Goal: Information Seeking & Learning: Learn about a topic

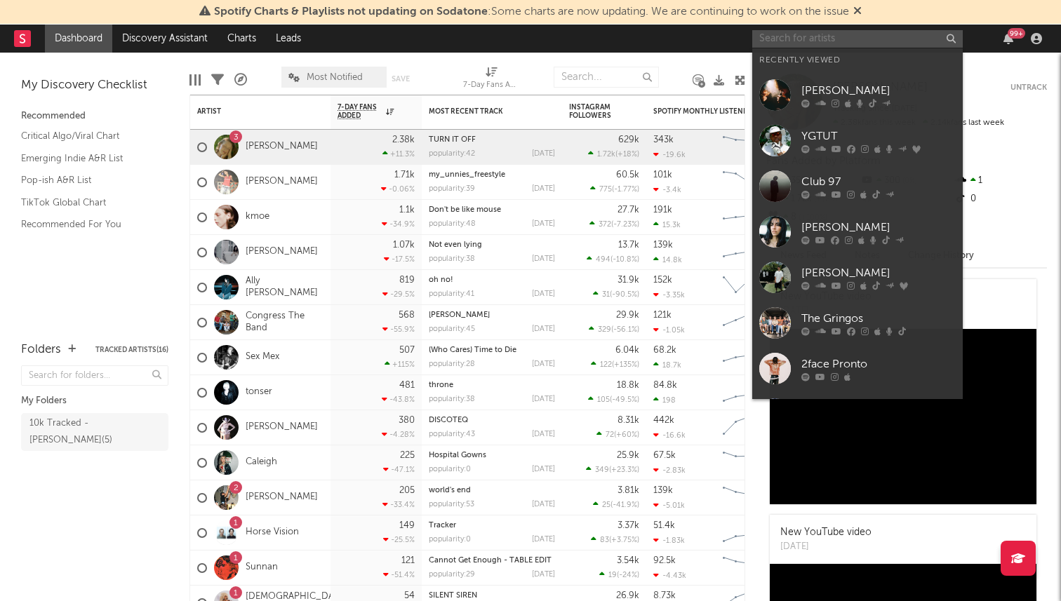
click at [836, 42] on input "text" at bounding box center [857, 39] width 211 height 18
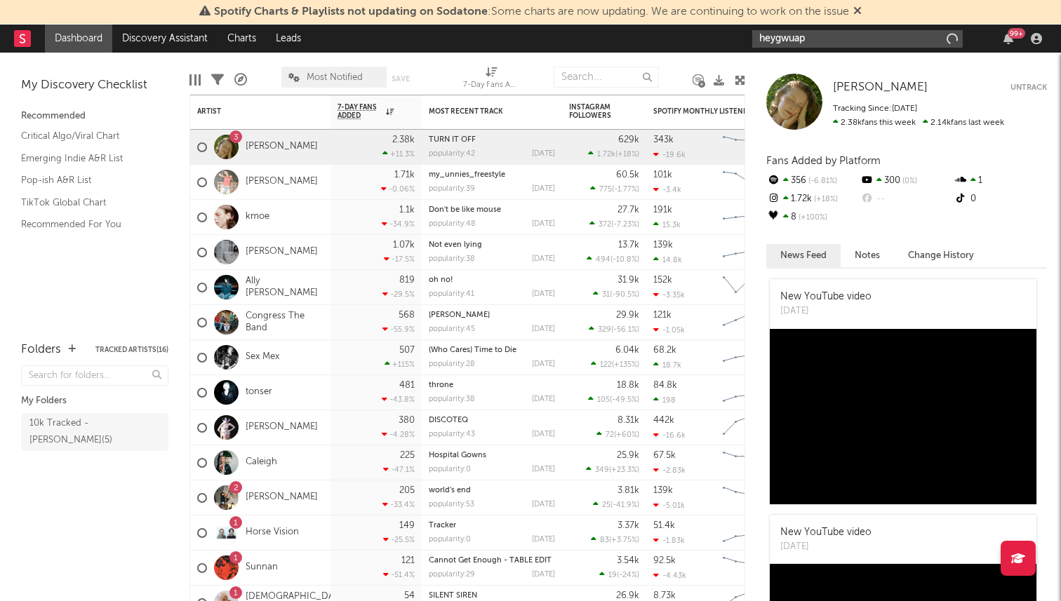
type input "heygwuapo"
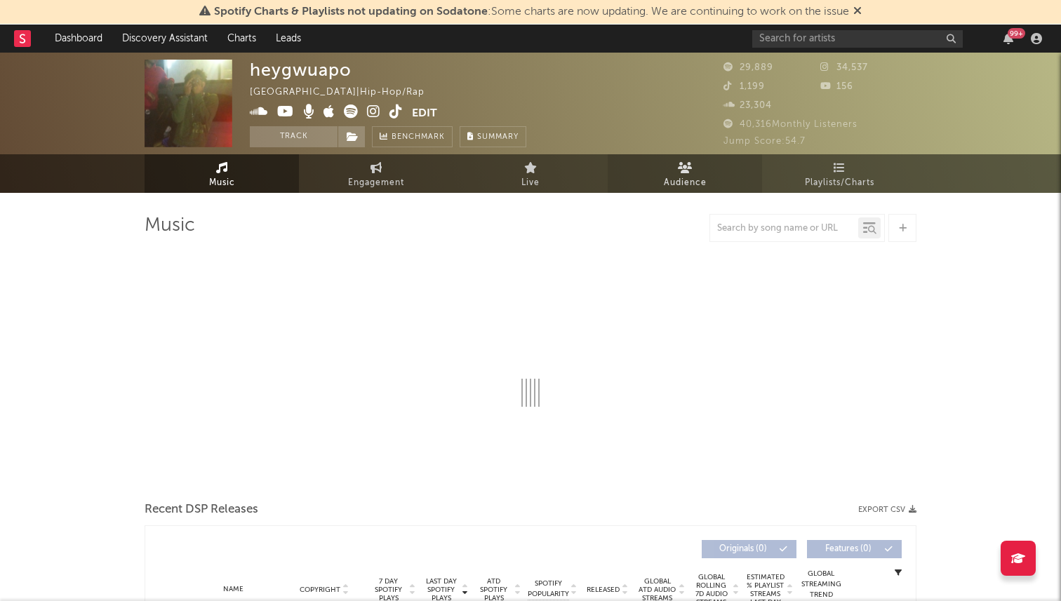
select select "6m"
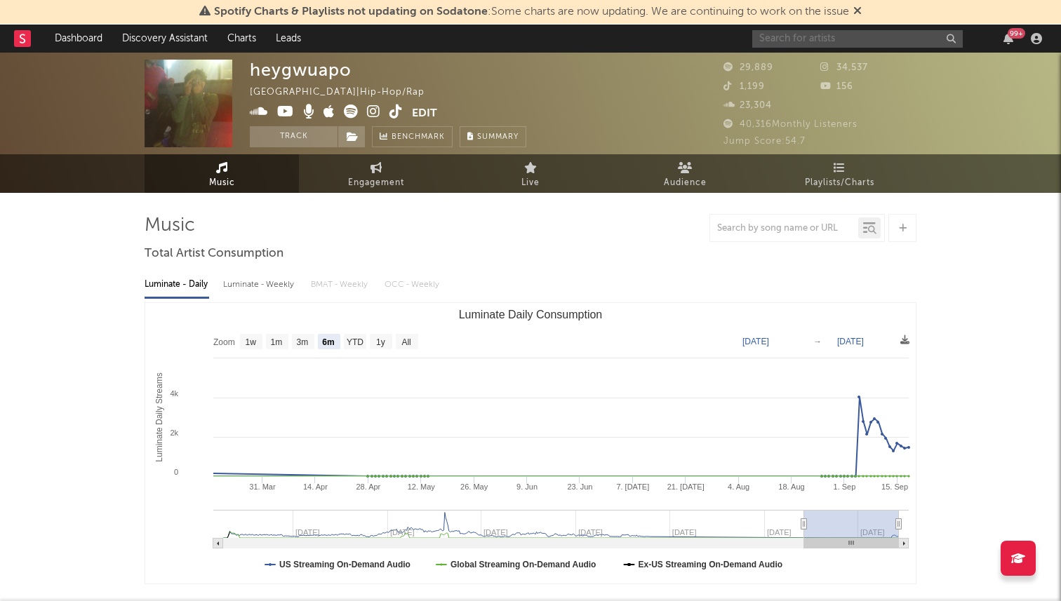
click at [763, 36] on input "text" at bounding box center [857, 39] width 211 height 18
type input "shankz"
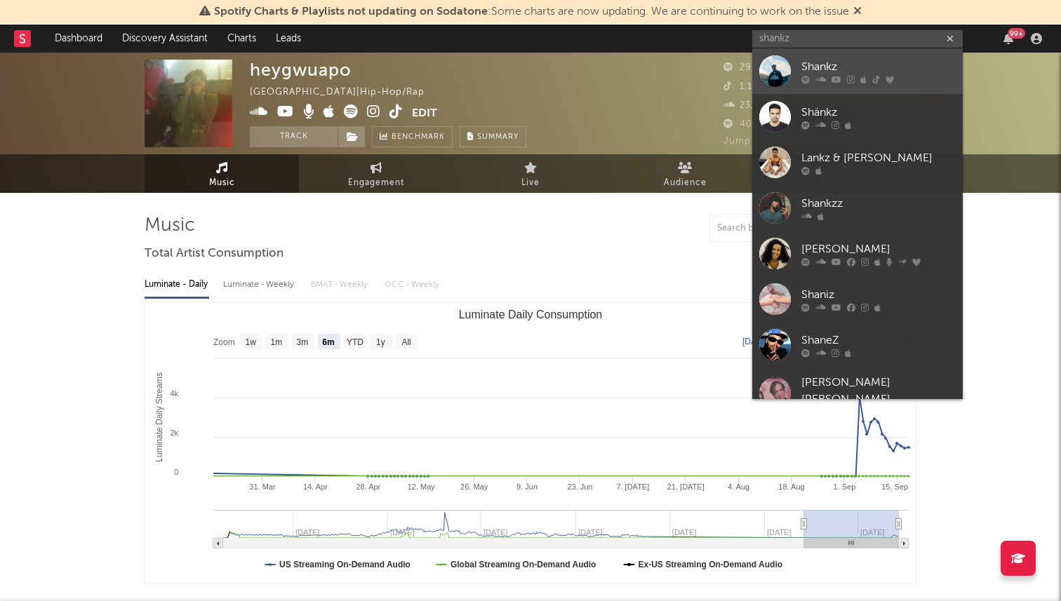
click at [840, 76] on icon at bounding box center [836, 79] width 10 height 8
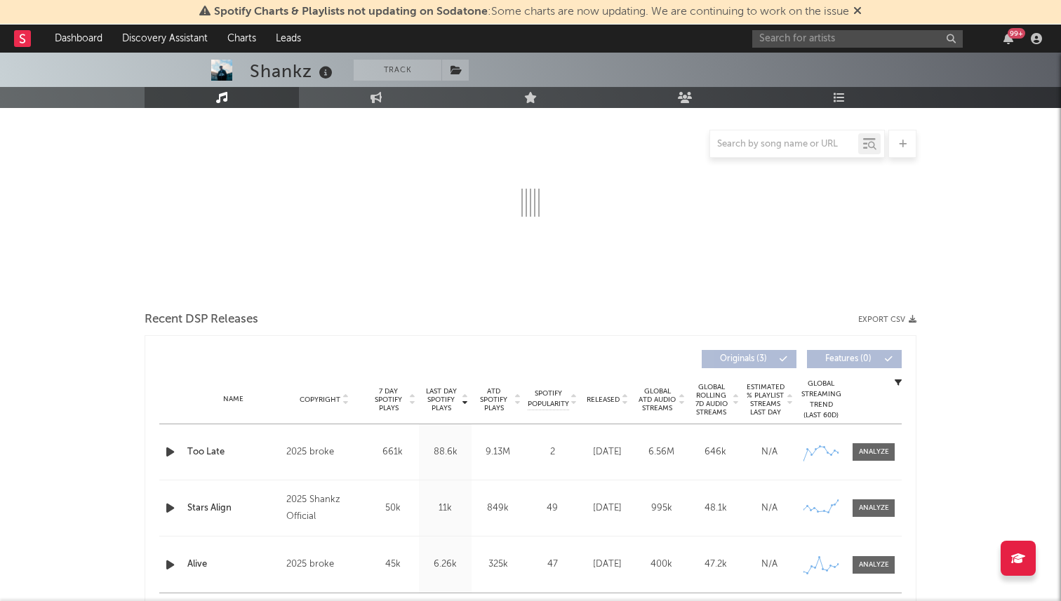
select select "1w"
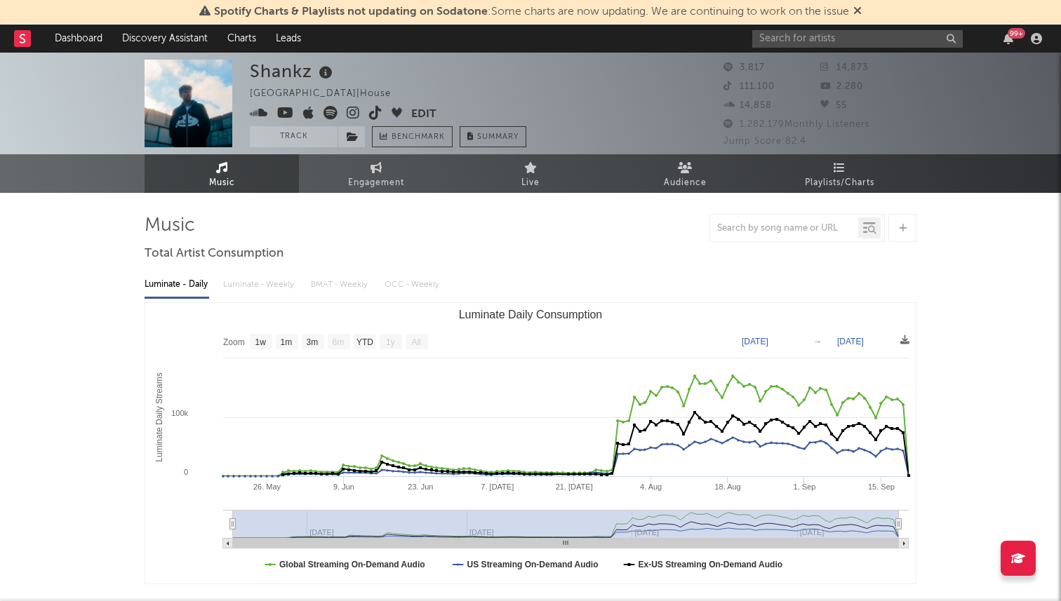
scroll to position [370, 0]
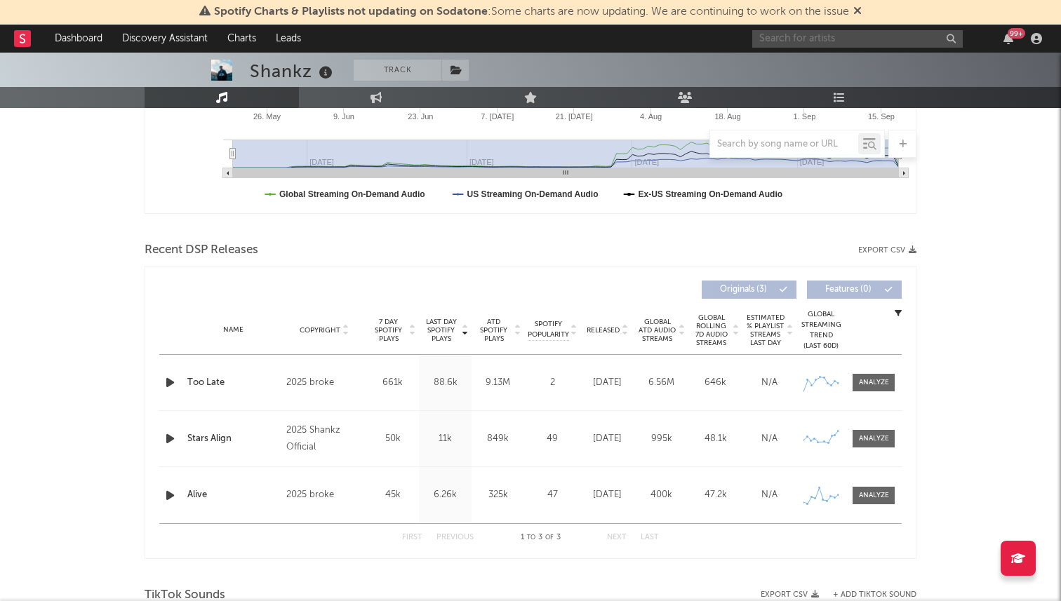
click at [780, 36] on input "text" at bounding box center [857, 39] width 211 height 18
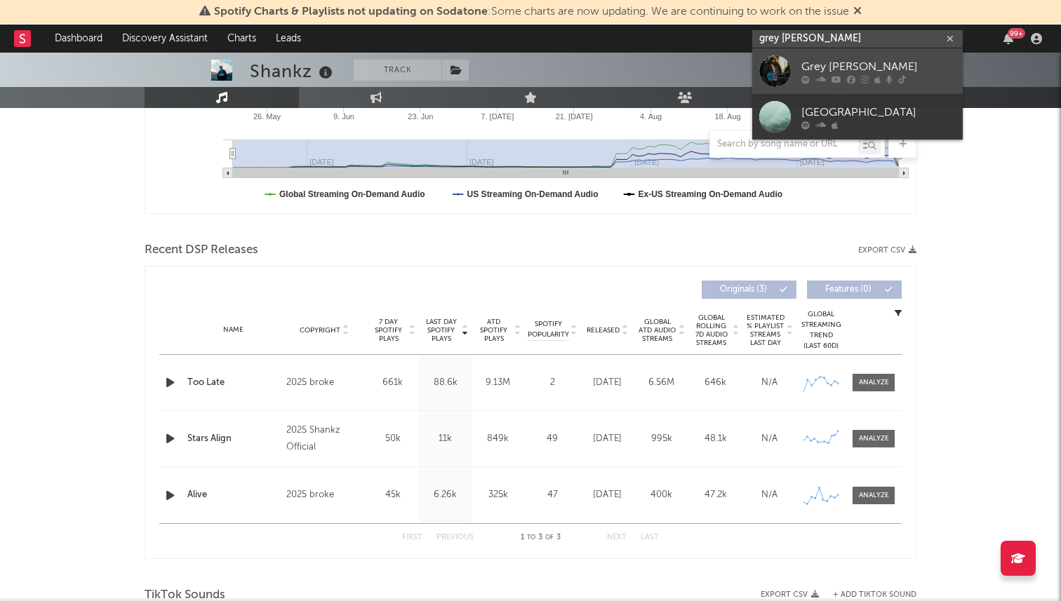
type input "grey [PERSON_NAME]"
click at [828, 74] on div "Grey [PERSON_NAME]" at bounding box center [878, 66] width 154 height 17
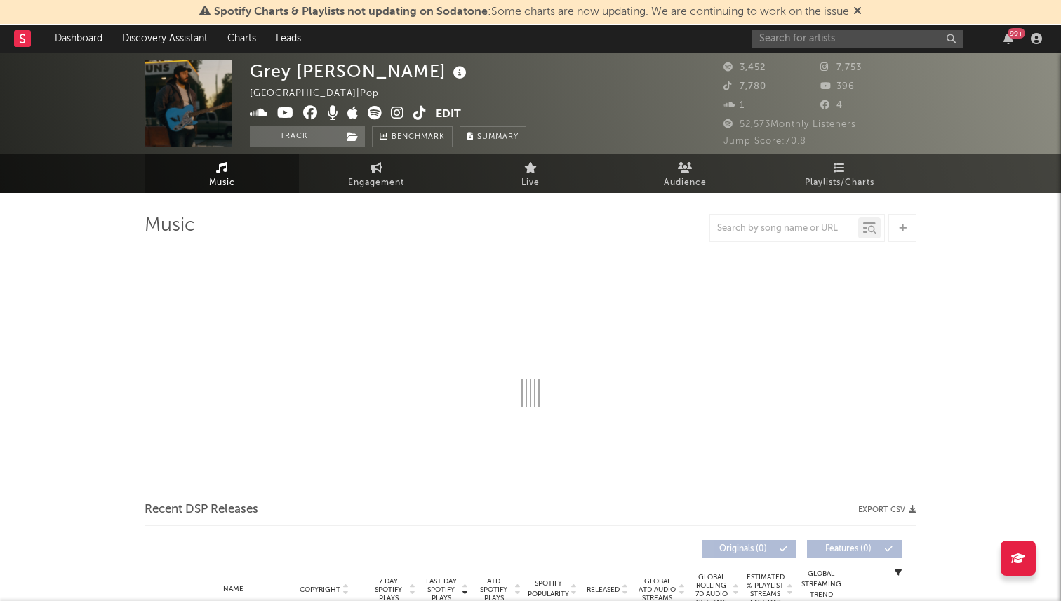
select select "6m"
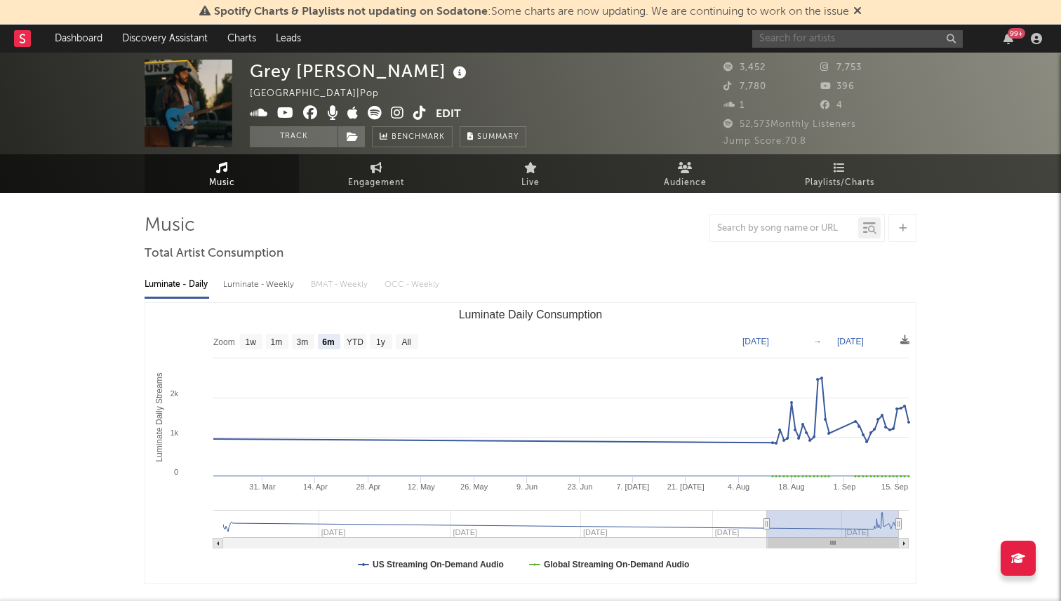
click at [820, 34] on input "text" at bounding box center [857, 39] width 211 height 18
click at [824, 42] on input "[PERSON_NAME]" at bounding box center [857, 39] width 211 height 18
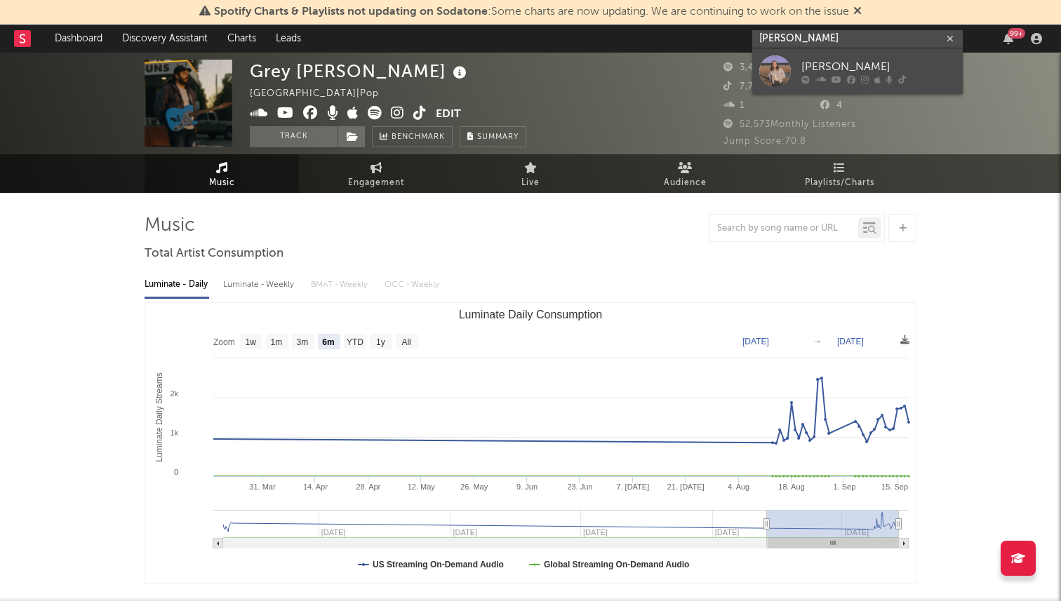
type input "[PERSON_NAME]"
click at [846, 65] on div "[PERSON_NAME]" at bounding box center [878, 66] width 154 height 17
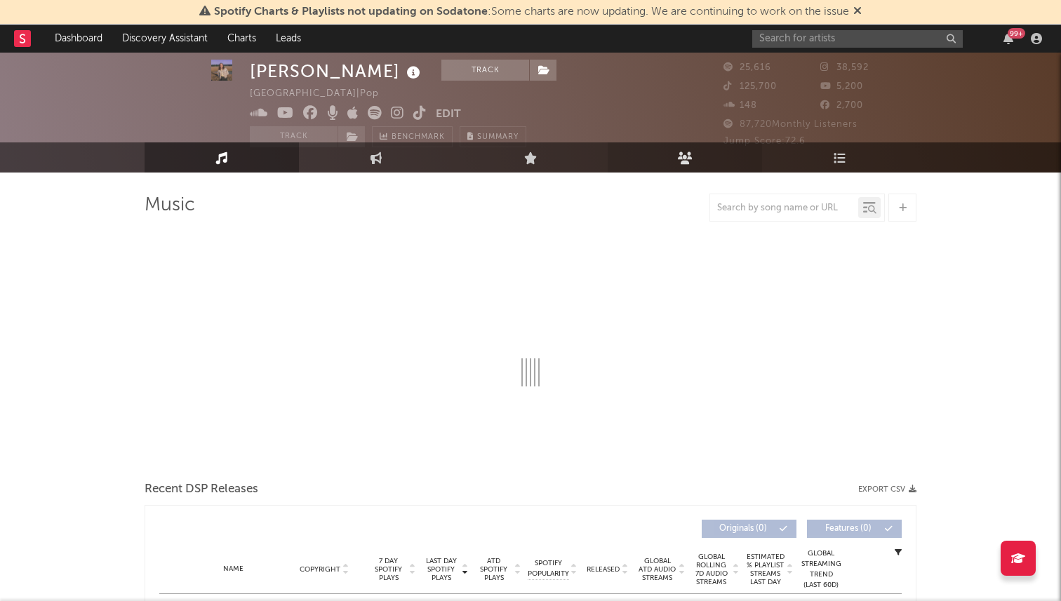
select select "6m"
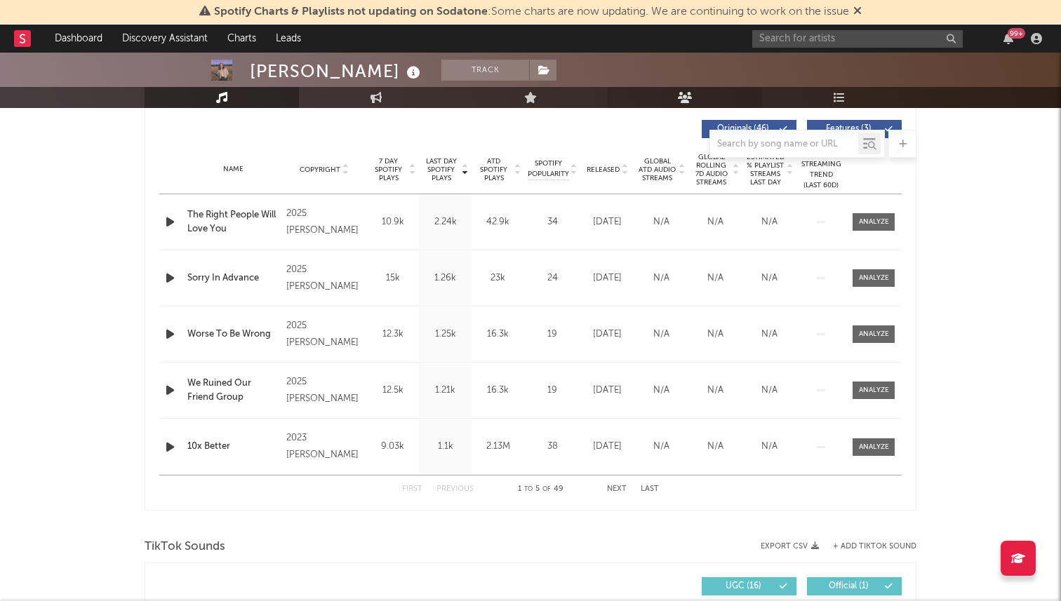
scroll to position [530, 0]
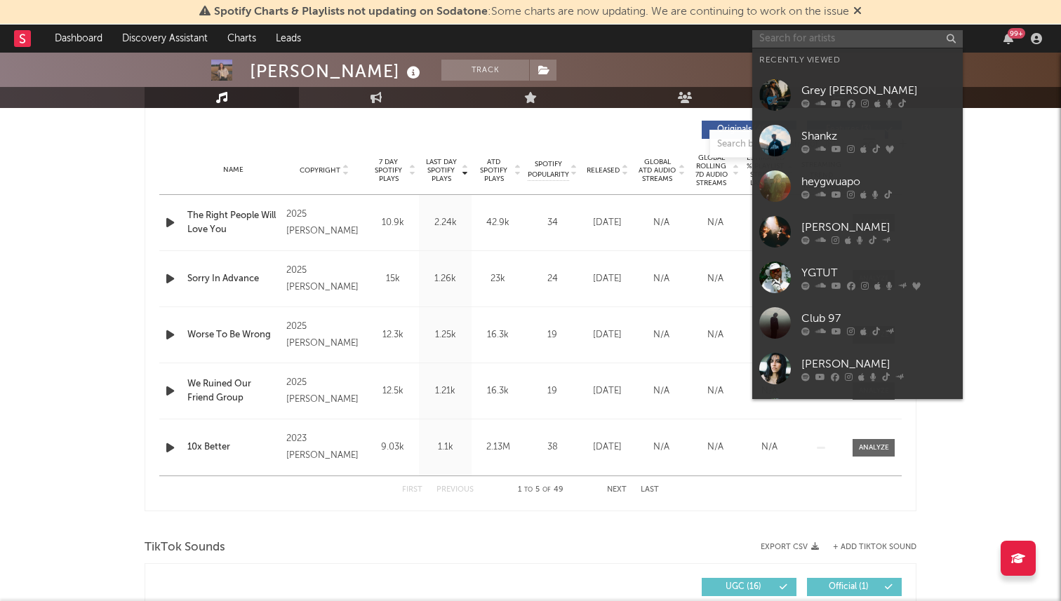
click at [848, 41] on input "text" at bounding box center [857, 39] width 211 height 18
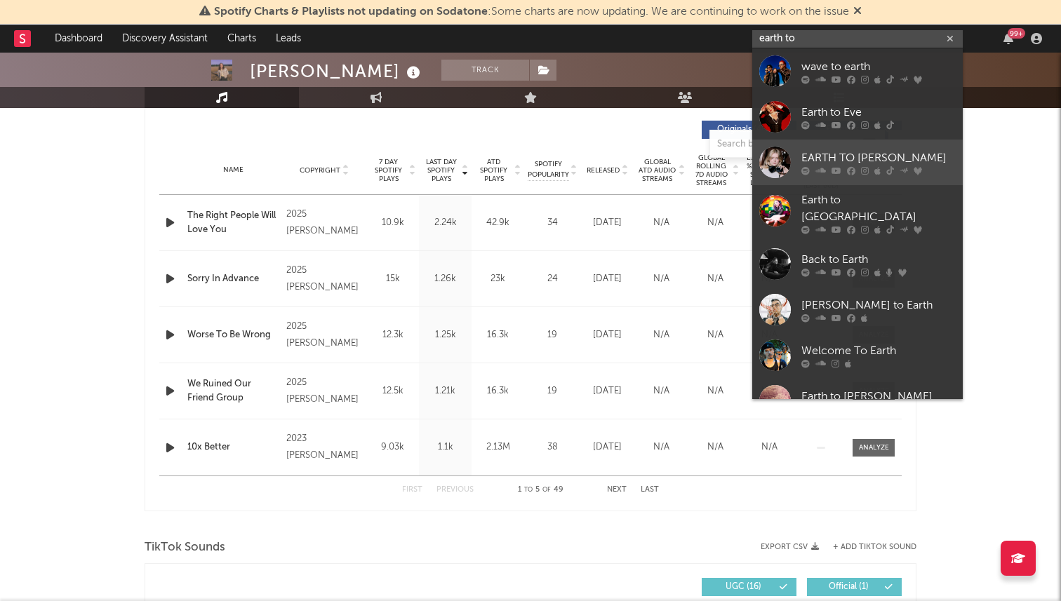
type input "earth to"
click at [882, 166] on div "EARTH TO [PERSON_NAME]" at bounding box center [878, 157] width 154 height 17
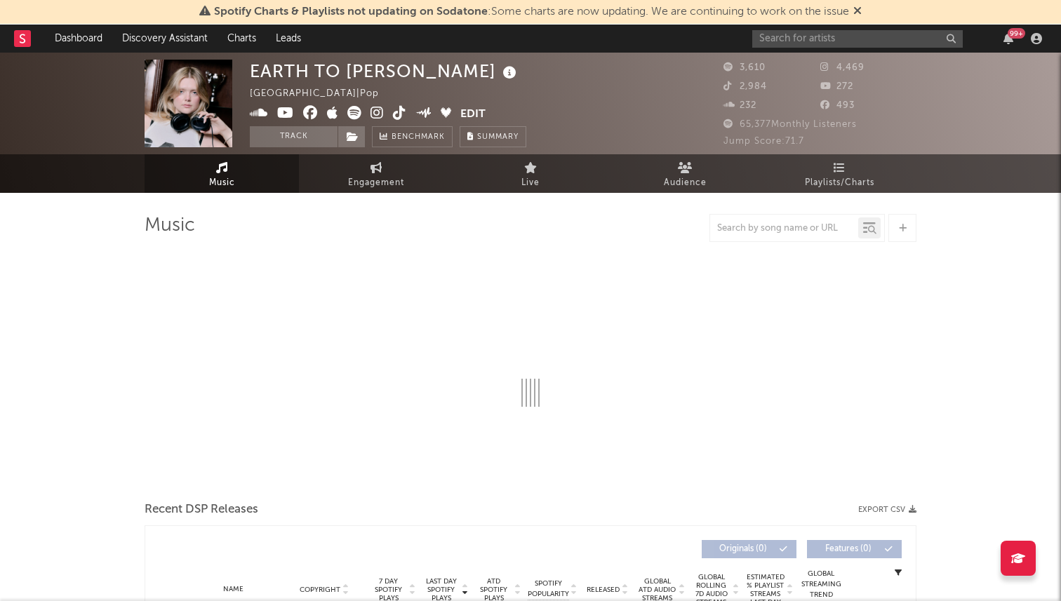
select select "6m"
